Goal: Task Accomplishment & Management: Manage account settings

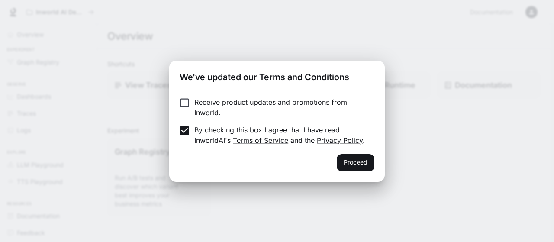
click at [343, 164] on button "Proceed" at bounding box center [356, 162] width 38 height 17
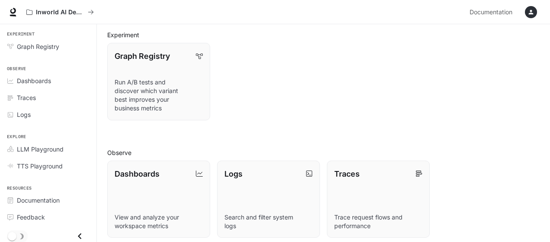
scroll to position [43, 0]
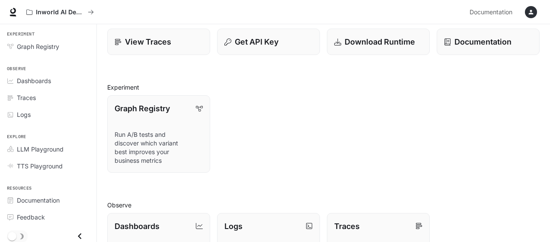
drag, startPoint x: 290, startPoint y: 123, endPoint x: 258, endPoint y: 102, distance: 38.6
click at [258, 102] on div "Graph Registry Run A/B tests and discover which variant best improves your busi…" at bounding box center [320, 130] width 440 height 84
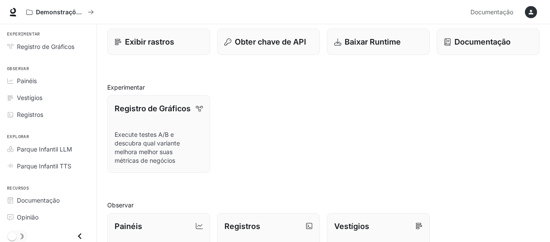
scroll to position [0, 0]
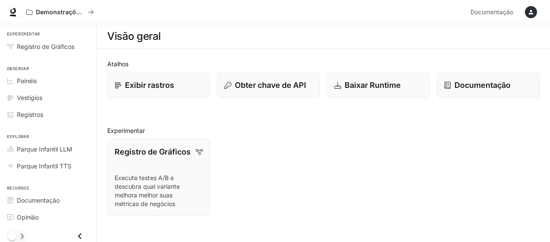
click at [529, 12] on icon "button" at bounding box center [531, 12] width 7 height 7
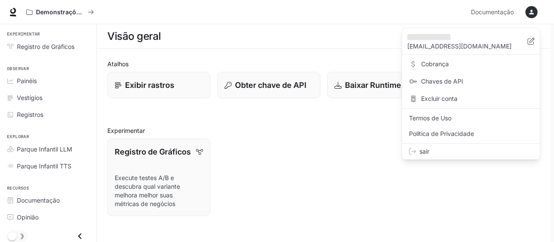
click at [300, 147] on div at bounding box center [277, 121] width 554 height 242
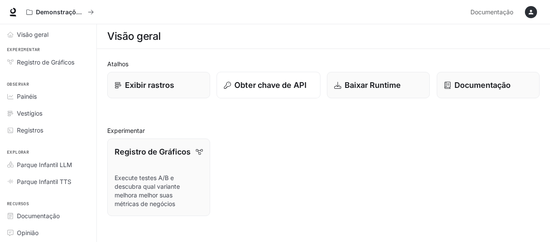
click at [266, 90] on p "Obter chave de API" at bounding box center [270, 85] width 72 height 12
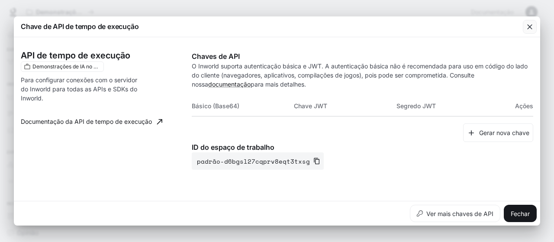
click at [528, 25] on icon "button" at bounding box center [529, 26] width 5 height 5
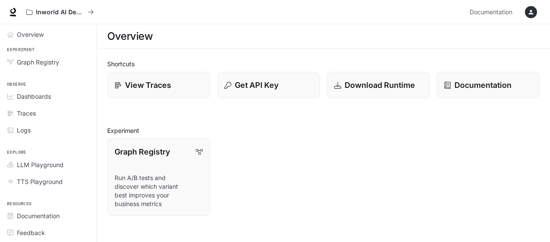
click at [276, 39] on div "Overview" at bounding box center [323, 36] width 433 height 17
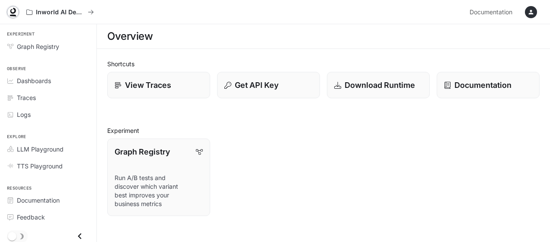
click at [14, 13] on icon at bounding box center [13, 12] width 9 height 9
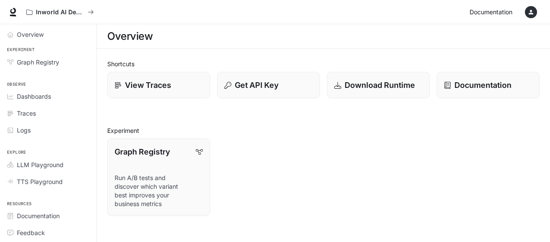
click at [501, 13] on span "Documentation" at bounding box center [491, 12] width 43 height 11
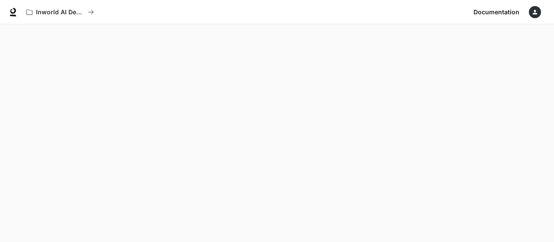
click at [525, 11] on div "Documentation Documentation" at bounding box center [507, 11] width 74 height 17
click at [533, 13] on icon "button" at bounding box center [534, 12] width 7 height 7
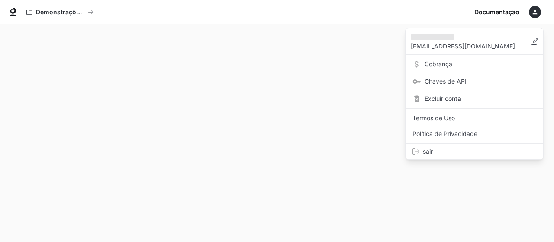
click at [254, 75] on div at bounding box center [277, 121] width 554 height 242
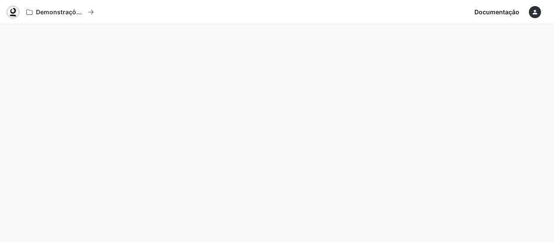
click at [13, 11] on icon at bounding box center [13, 12] width 9 height 9
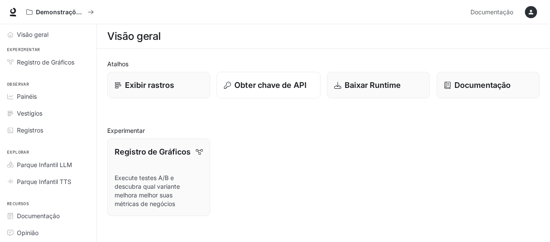
click at [274, 85] on font "Obter chave de API" at bounding box center [270, 84] width 72 height 9
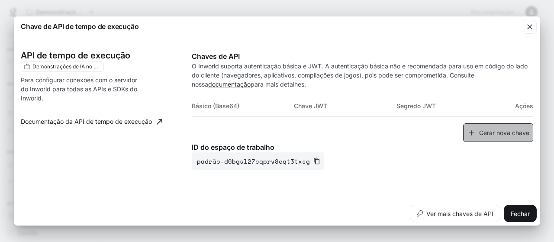
click at [490, 132] on font "Gerar nova chave" at bounding box center [504, 132] width 50 height 7
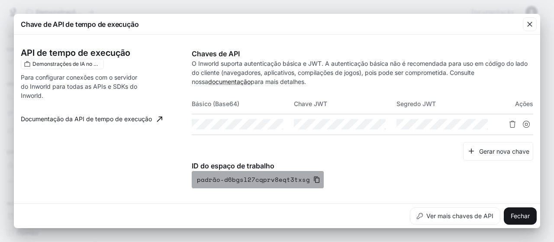
click at [313, 179] on icon "button" at bounding box center [316, 179] width 7 height 7
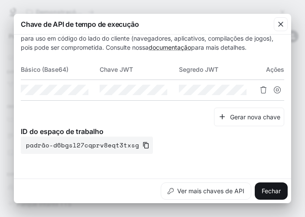
scroll to position [113, 0]
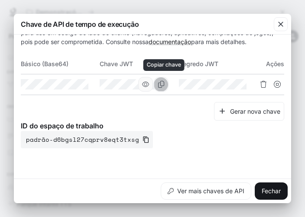
click at [160, 85] on icon "Copiar chave" at bounding box center [160, 84] width 7 height 7
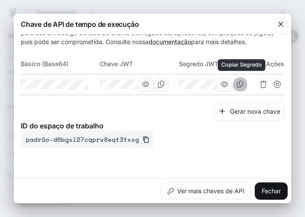
click at [238, 84] on icon "Copiar Segredo" at bounding box center [239, 84] width 7 height 7
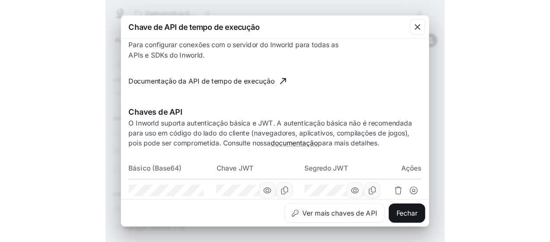
scroll to position [0, 0]
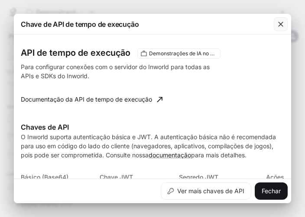
click at [279, 25] on icon "button" at bounding box center [280, 24] width 9 height 9
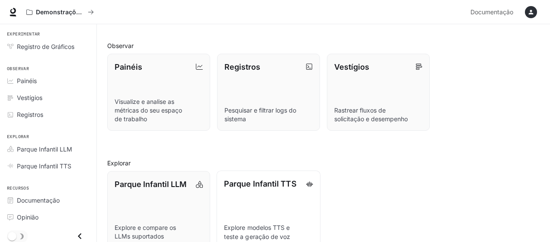
scroll to position [218, 0]
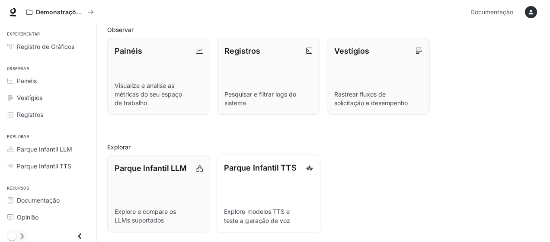
click at [248, 210] on font "Explore modelos TTS e teste a geração de voz" at bounding box center [257, 216] width 67 height 16
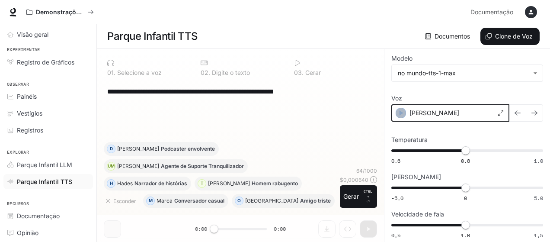
click at [396, 109] on div "button" at bounding box center [401, 113] width 10 height 10
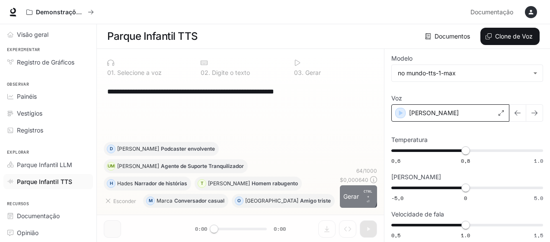
click at [350, 194] on font "Gerar" at bounding box center [351, 196] width 16 height 7
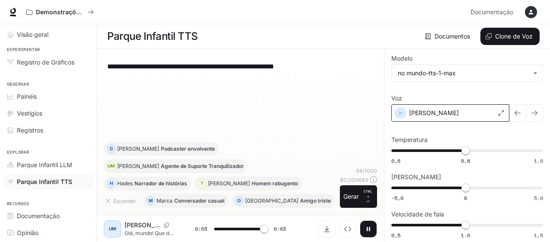
type input "*"
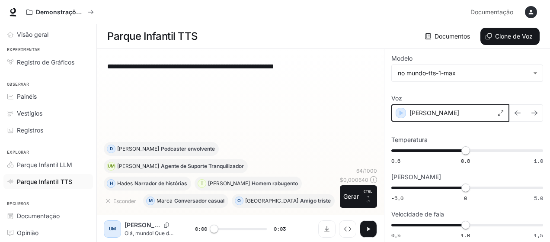
click at [403, 112] on icon "button" at bounding box center [401, 113] width 9 height 9
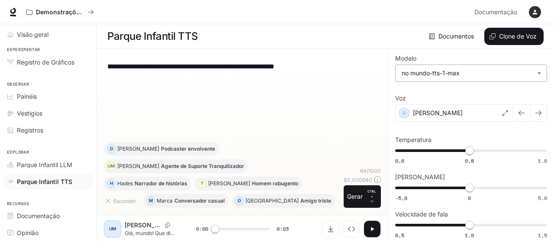
click at [457, 73] on body "**********" at bounding box center [277, 121] width 554 height 242
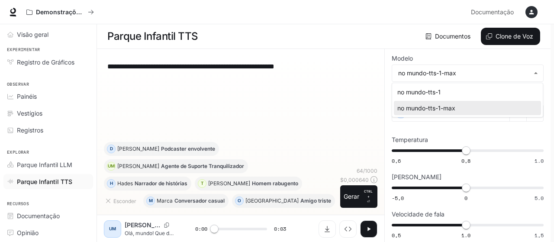
drag, startPoint x: 290, startPoint y: 80, endPoint x: 266, endPoint y: 80, distance: 24.2
click at [289, 80] on div at bounding box center [277, 121] width 554 height 242
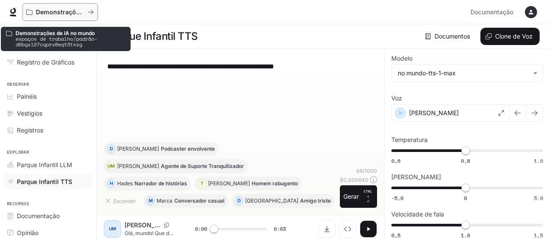
click at [59, 13] on font "Demonstrações de IA no mundo" at bounding box center [84, 11] width 96 height 7
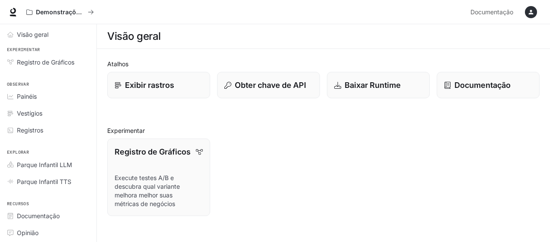
click at [527, 14] on div "button" at bounding box center [531, 12] width 12 height 12
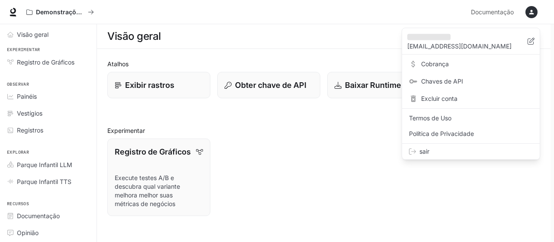
click at [490, 11] on div at bounding box center [277, 121] width 554 height 242
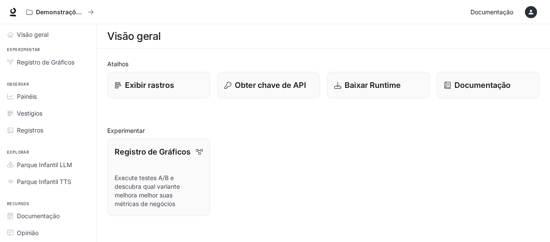
click at [483, 14] on font "Documentação" at bounding box center [492, 11] width 43 height 7
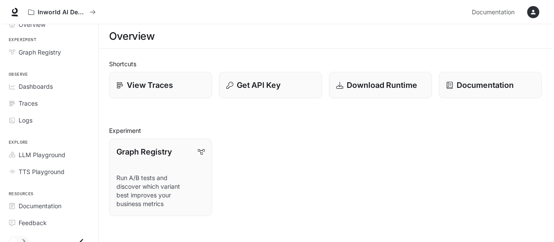
scroll to position [16, 0]
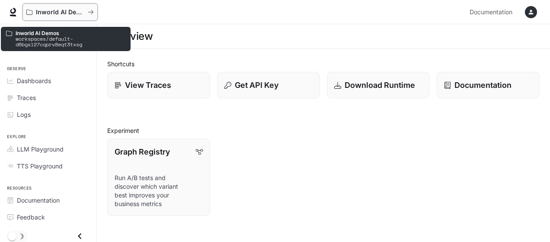
click at [82, 12] on p "Inworld AI Demos" at bounding box center [60, 12] width 48 height 7
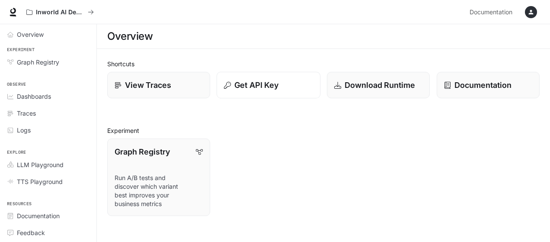
click at [238, 90] on p "Get API Key" at bounding box center [256, 85] width 44 height 12
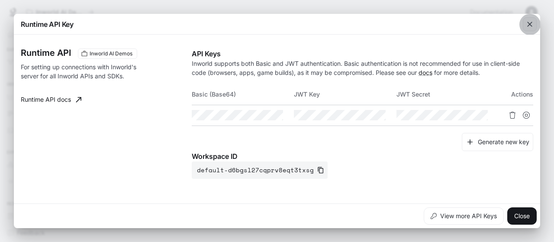
click at [527, 27] on icon "button" at bounding box center [529, 24] width 9 height 9
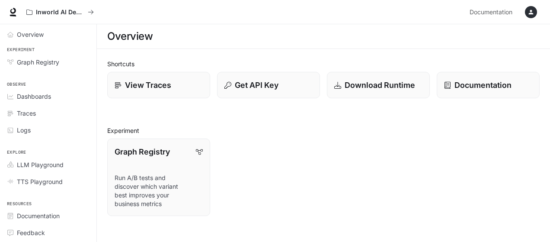
click at [529, 14] on icon "button" at bounding box center [531, 12] width 5 height 5
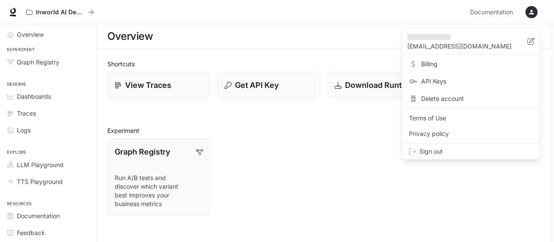
click at [427, 64] on span "Billing" at bounding box center [477, 64] width 112 height 9
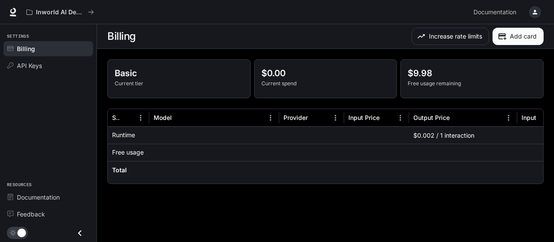
click at [135, 153] on p "Free usage" at bounding box center [128, 152] width 32 height 9
click at [18, 63] on span "API Keys" at bounding box center [29, 65] width 25 height 9
